Goal: Task Accomplishment & Management: Use online tool/utility

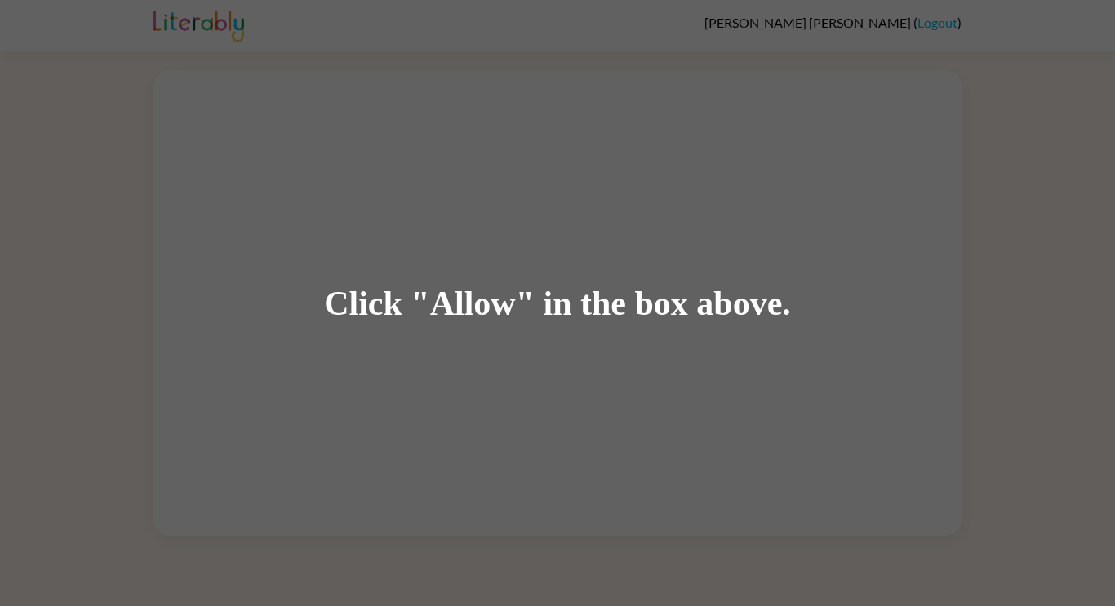
click at [489, 255] on div "Click "Allow" in the box above." at bounding box center [557, 303] width 1115 height 606
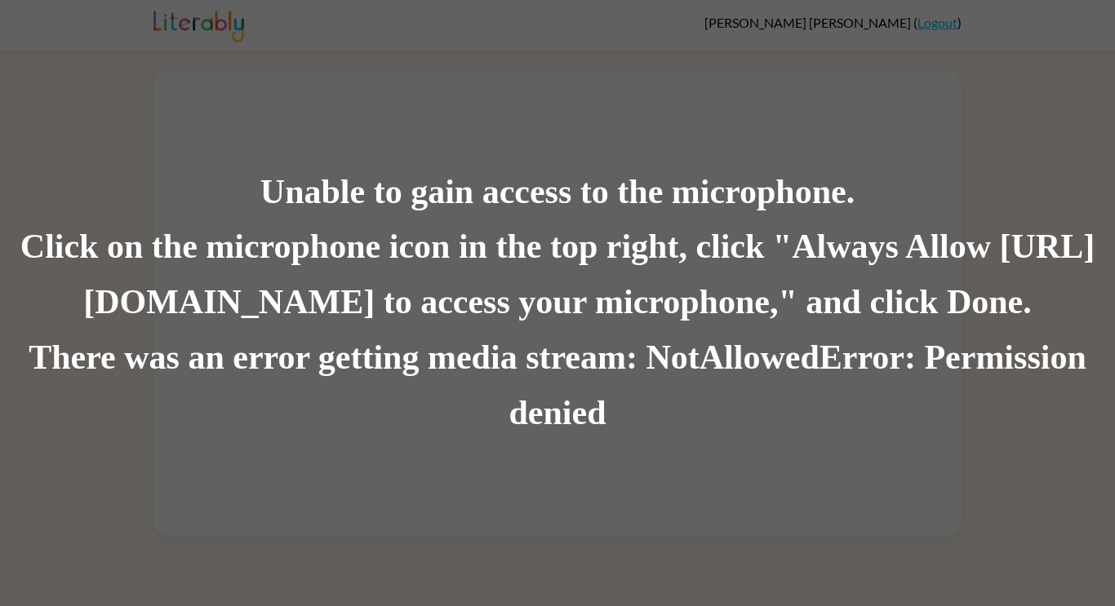
click at [554, 353] on div "There was an error getting media stream: NotAllowedError: Permission denied" at bounding box center [557, 386] width 1115 height 111
click at [573, 402] on div "There was an error getting media stream: NotAllowedError: Permission denied" at bounding box center [557, 386] width 1115 height 111
click at [575, 404] on div "There was an error getting media stream: NotAllowedError: Permission denied" at bounding box center [557, 386] width 1115 height 111
click at [576, 407] on div "There was an error getting media stream: NotAllowedError: Permission denied" at bounding box center [557, 386] width 1115 height 111
click at [577, 408] on div "There was an error getting media stream: NotAllowedError: Permission denied" at bounding box center [557, 386] width 1115 height 111
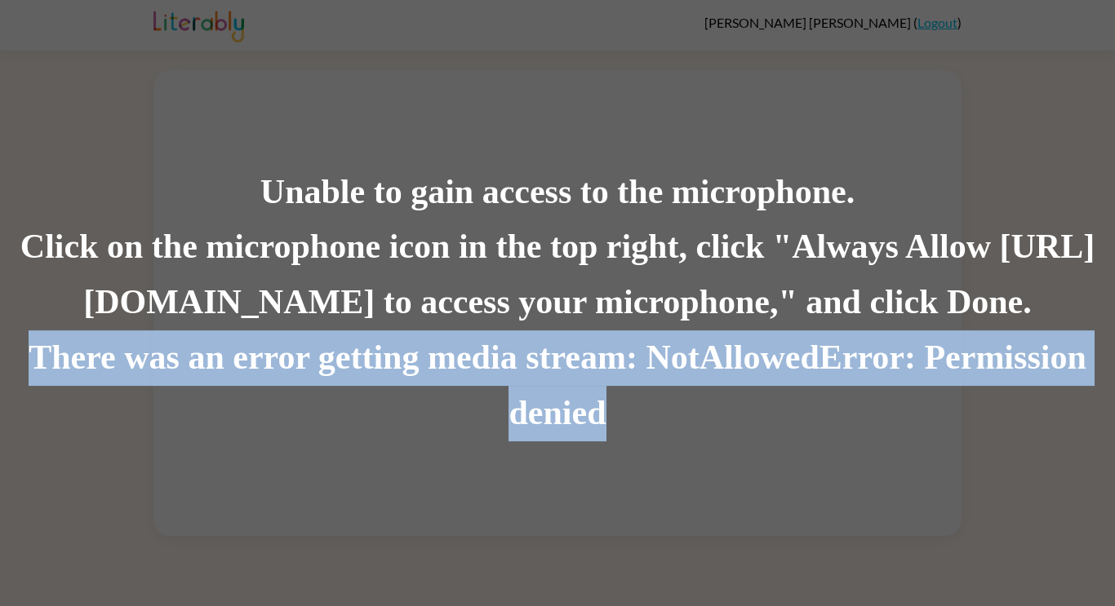
click at [577, 408] on div "There was an error getting media stream: NotAllowedError: Permission denied" at bounding box center [557, 386] width 1115 height 111
click at [576, 406] on div "There was an error getting media stream: NotAllowedError: Permission denied" at bounding box center [557, 386] width 1115 height 111
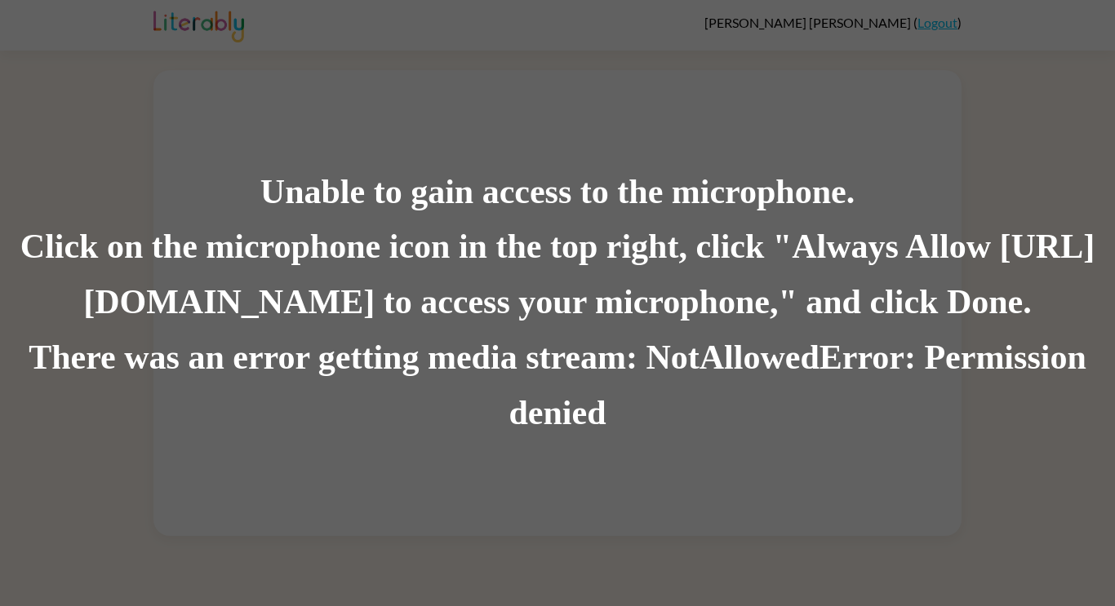
click at [574, 374] on div "There was an error getting media stream: NotAllowedError: Permission denied" at bounding box center [557, 386] width 1115 height 111
